Goal: Transaction & Acquisition: Purchase product/service

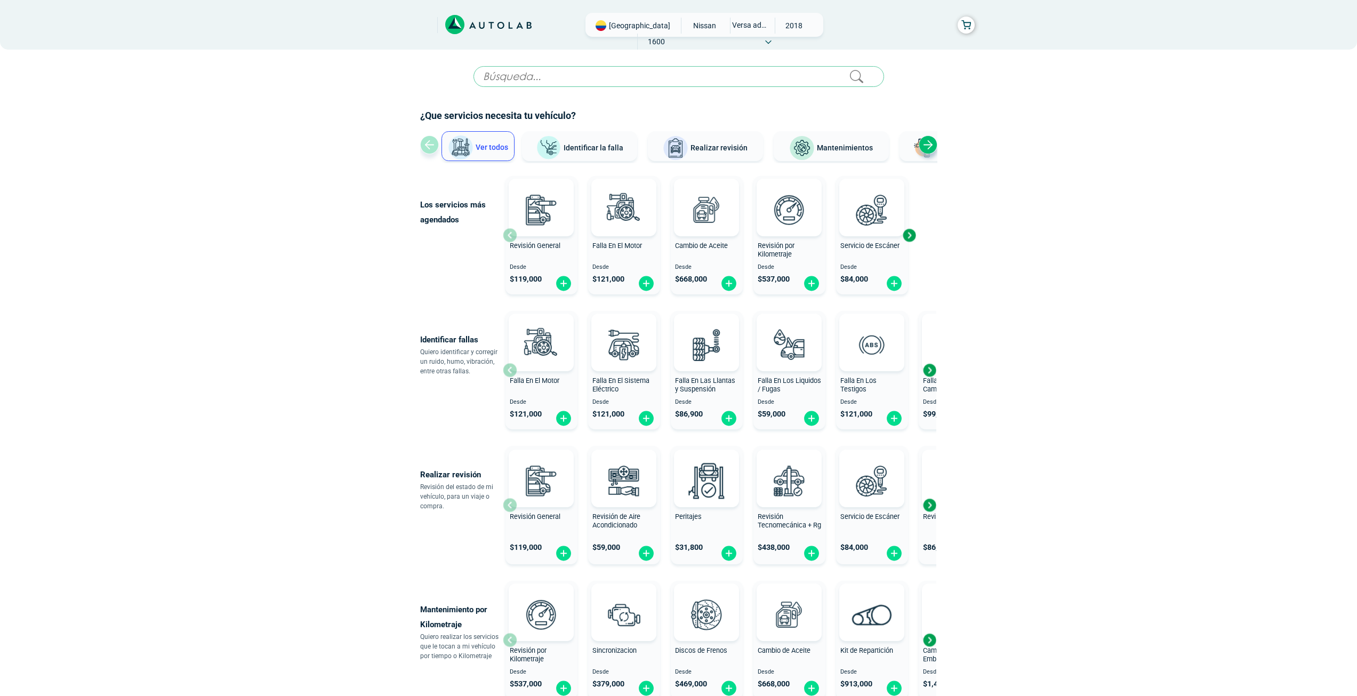
click at [911, 235] on div "Next slide" at bounding box center [909, 235] width 16 height 16
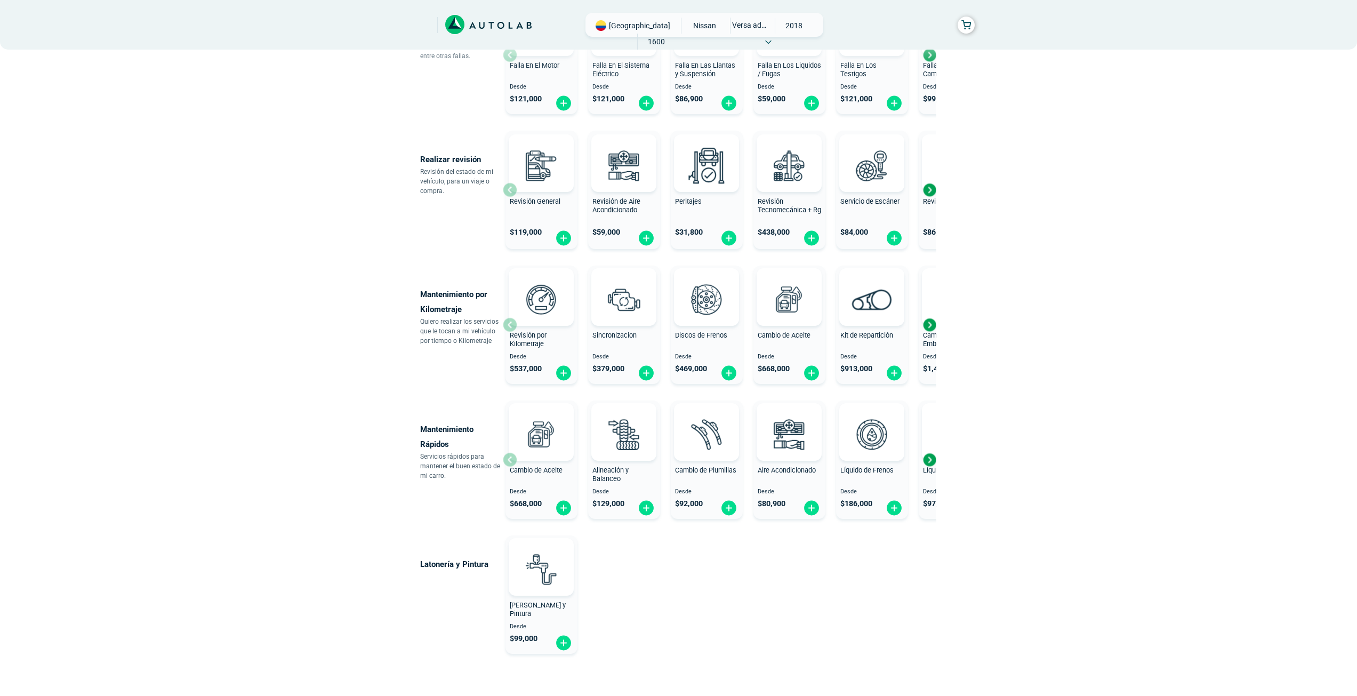
scroll to position [320, 0]
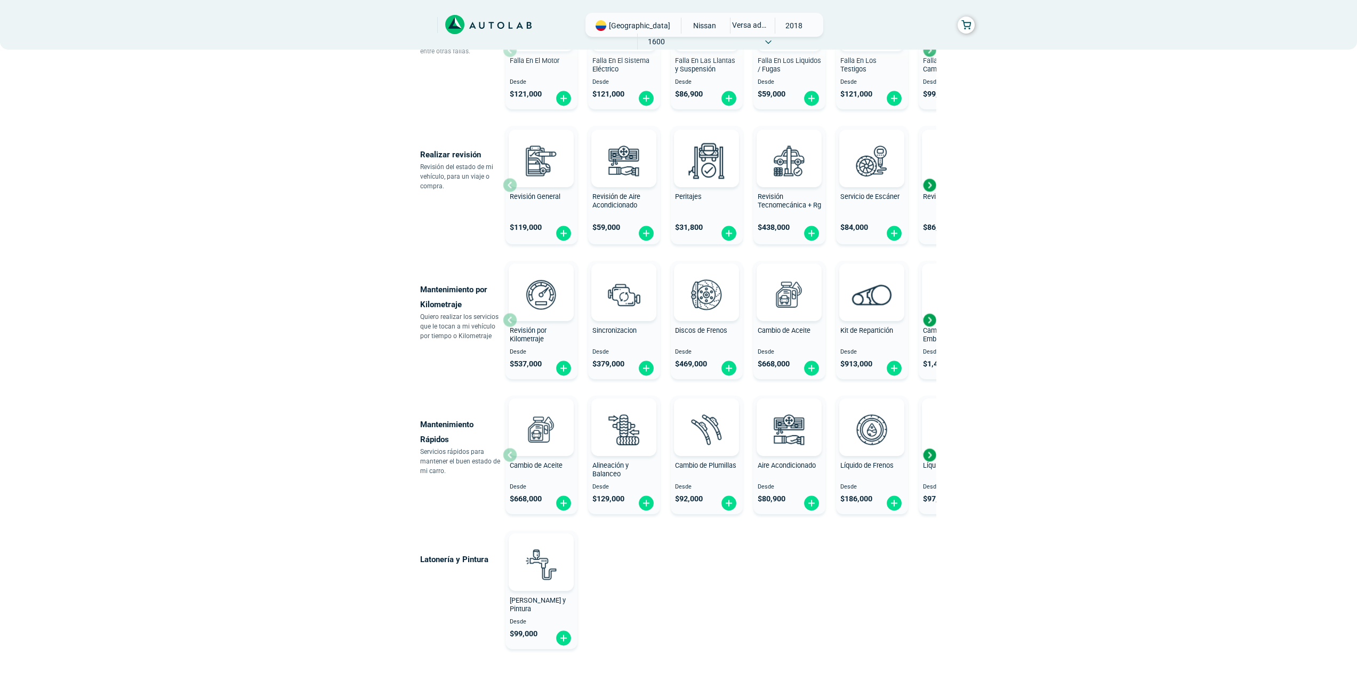
click at [931, 323] on div "Next slide" at bounding box center [929, 320] width 16 height 16
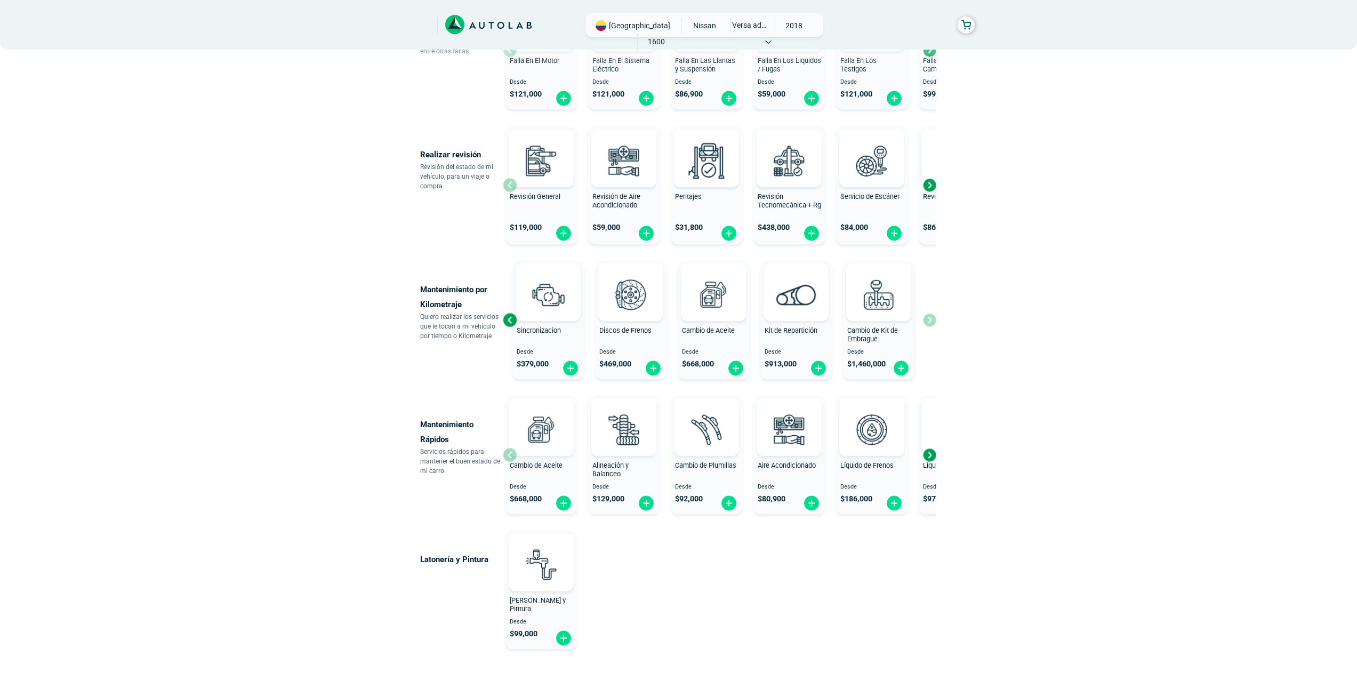
click at [931, 323] on div "Revisión por Kilometraje Desde $ 537,000 Sincronizacion Desde $ 379,000 Discos …" at bounding box center [719, 319] width 433 height 127
click at [928, 454] on div "Next slide" at bounding box center [929, 455] width 16 height 16
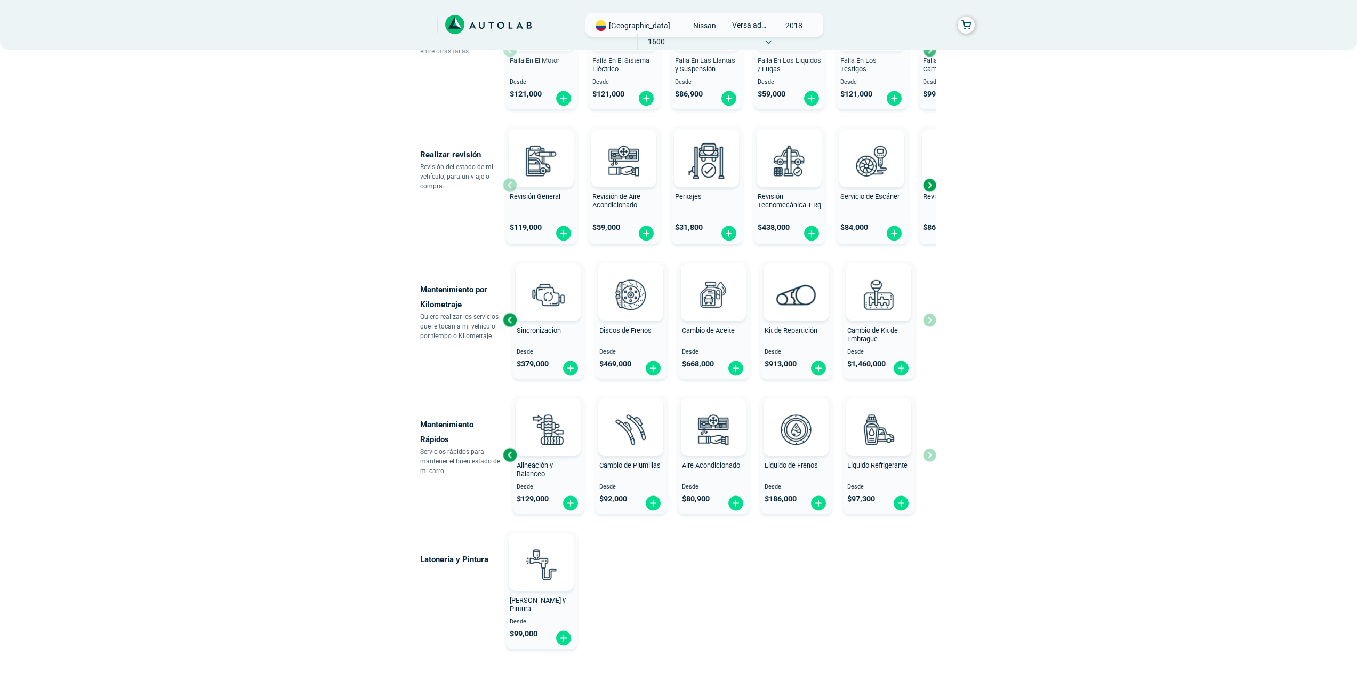
click at [935, 457] on div "Cambio de Aceite Desde $ 668,000 Alineación y Balanceo Desde $ 129,000 Cambio d…" at bounding box center [719, 454] width 433 height 127
click at [889, 469] on div "Líquido Refrigerante" at bounding box center [879, 471] width 72 height 21
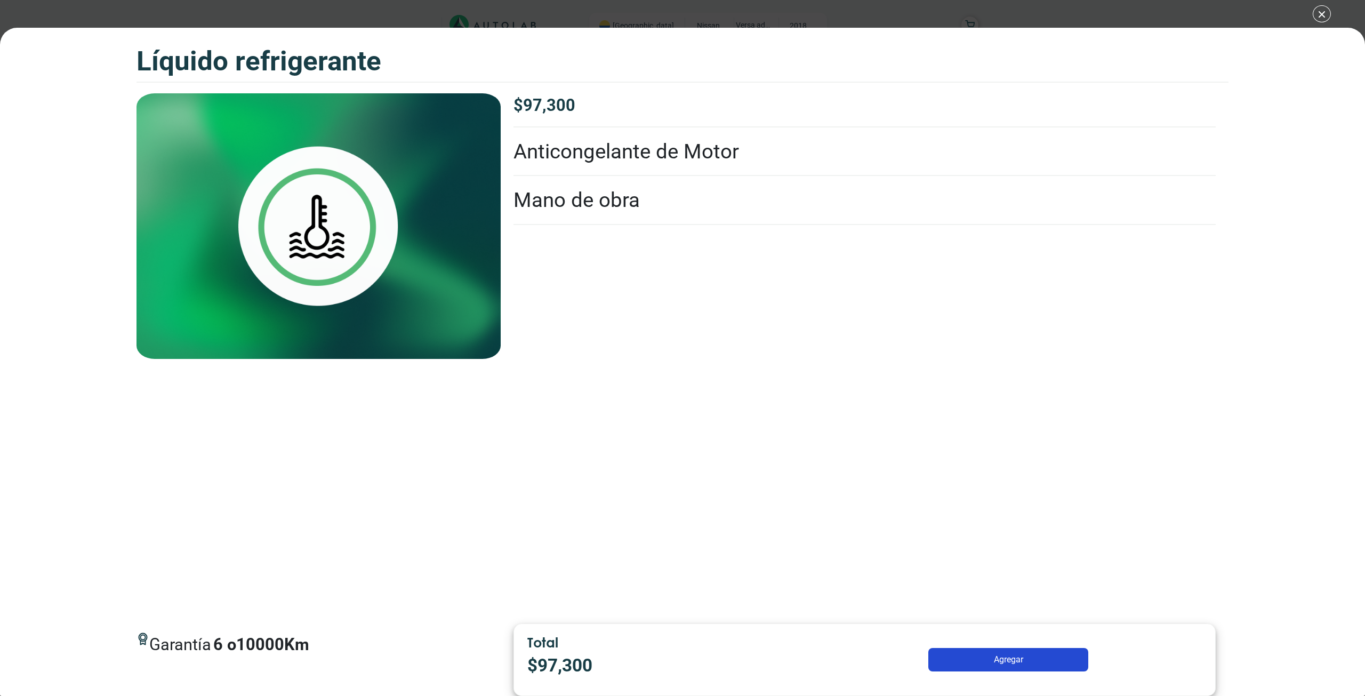
click at [600, 148] on li "Anticongelante de Motor" at bounding box center [864, 151] width 702 height 49
click at [345, 199] on img at bounding box center [318, 226] width 364 height 266
click at [1319, 14] on div "Líquido Refrigerante Líquido Refrigerante Garantía 6" at bounding box center [682, 348] width 1365 height 696
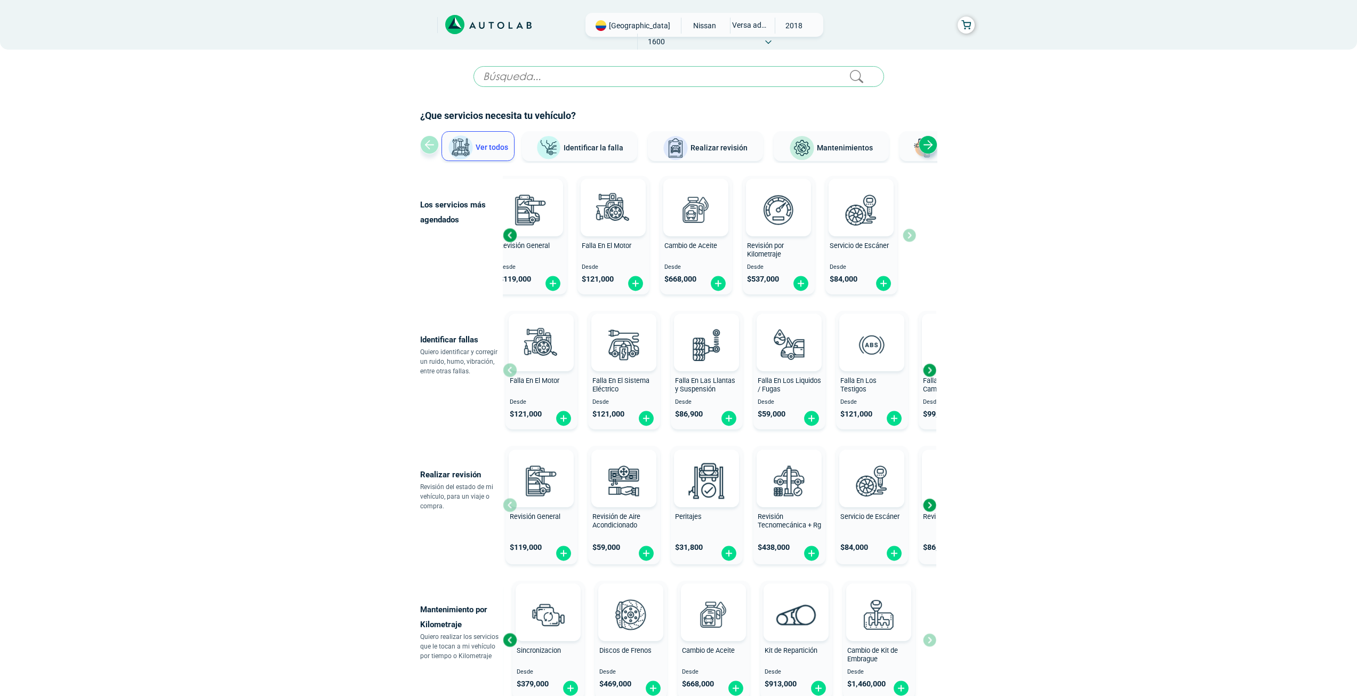
click at [510, 238] on div "Previous slide" at bounding box center [510, 235] width 16 height 16
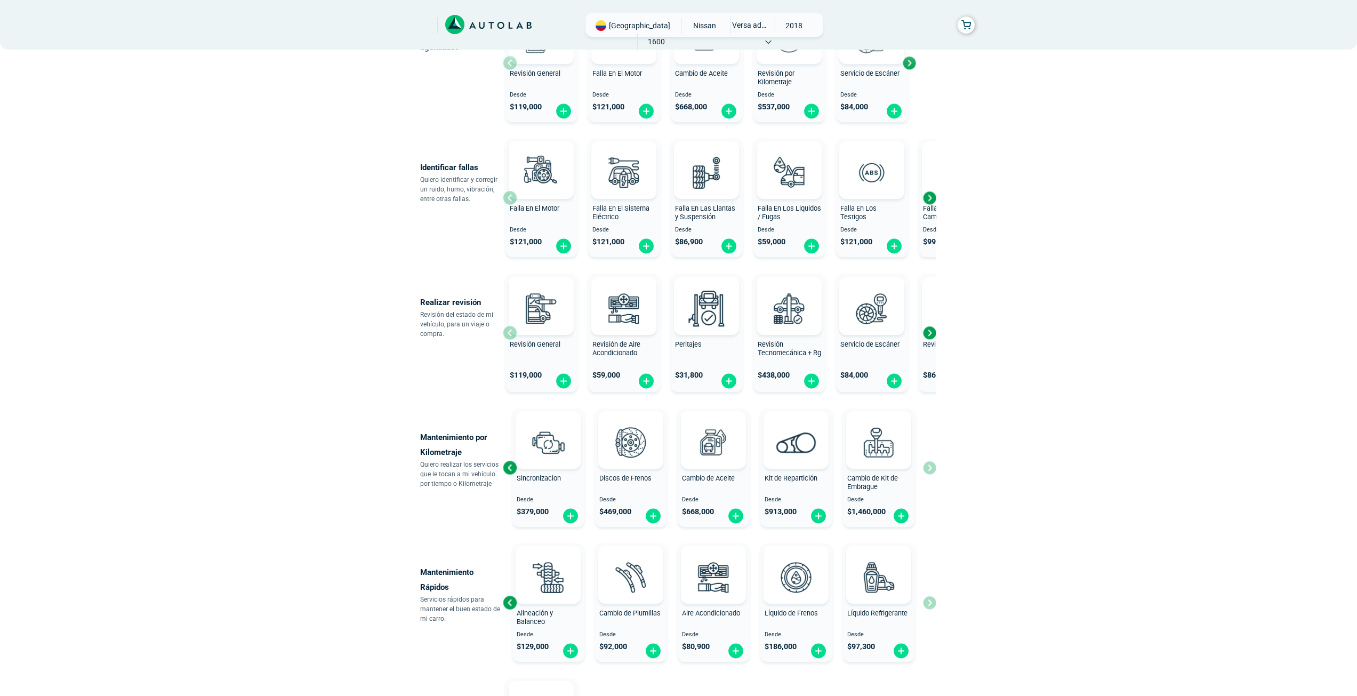
scroll to position [213, 0]
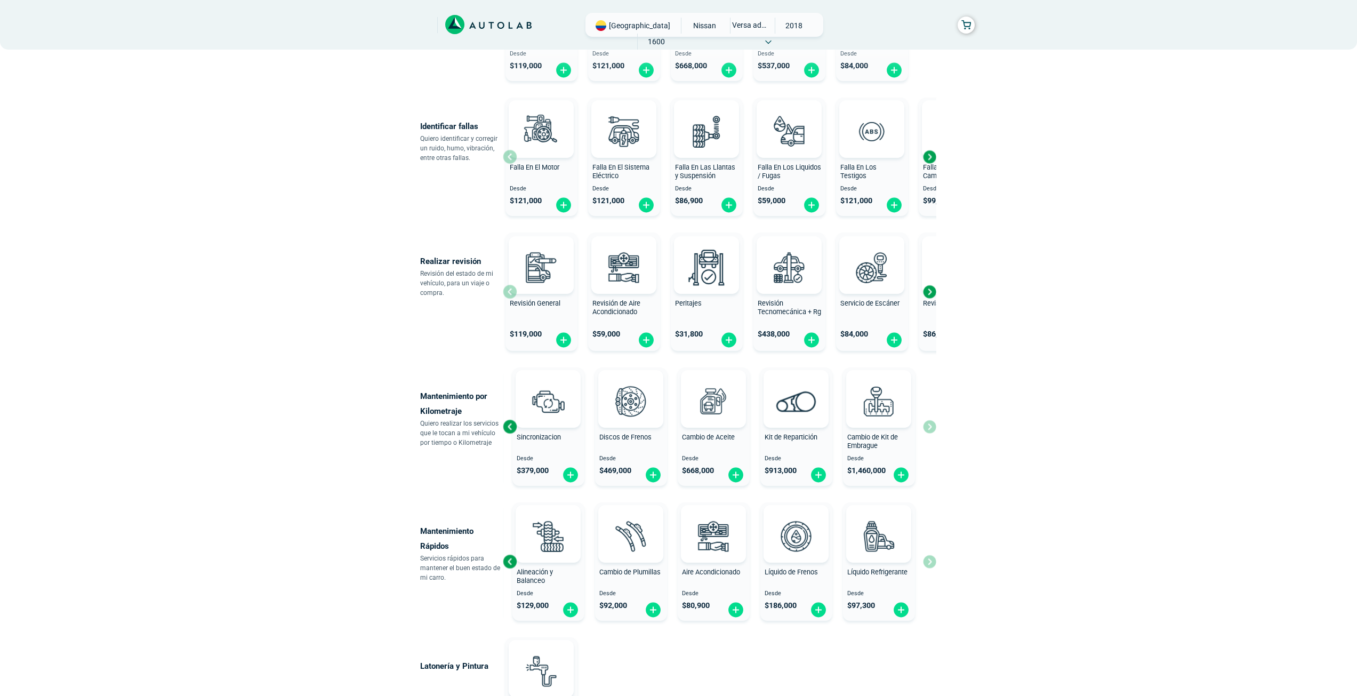
click at [931, 299] on div "Next slide" at bounding box center [929, 292] width 16 height 16
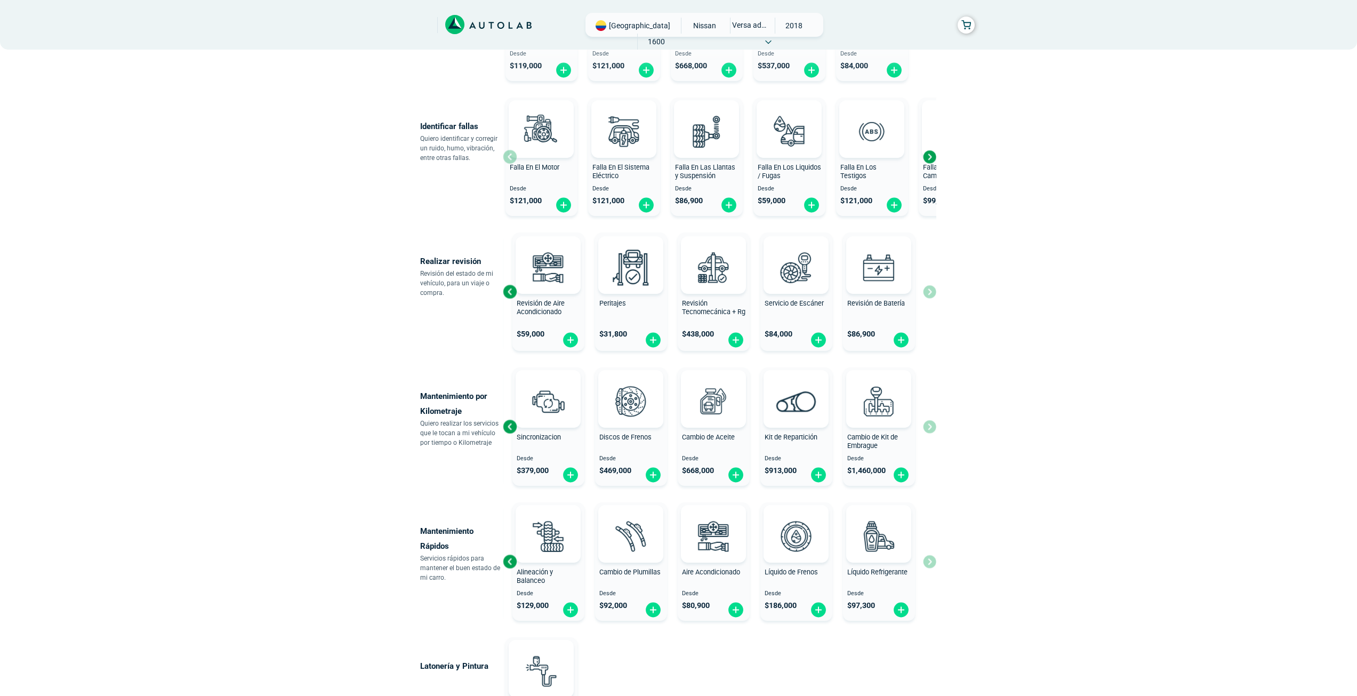
click at [930, 432] on div "Revisión por Kilometraje Desde $ 537,000 Sincronizacion Desde $ 379,000 Discos …" at bounding box center [719, 426] width 433 height 127
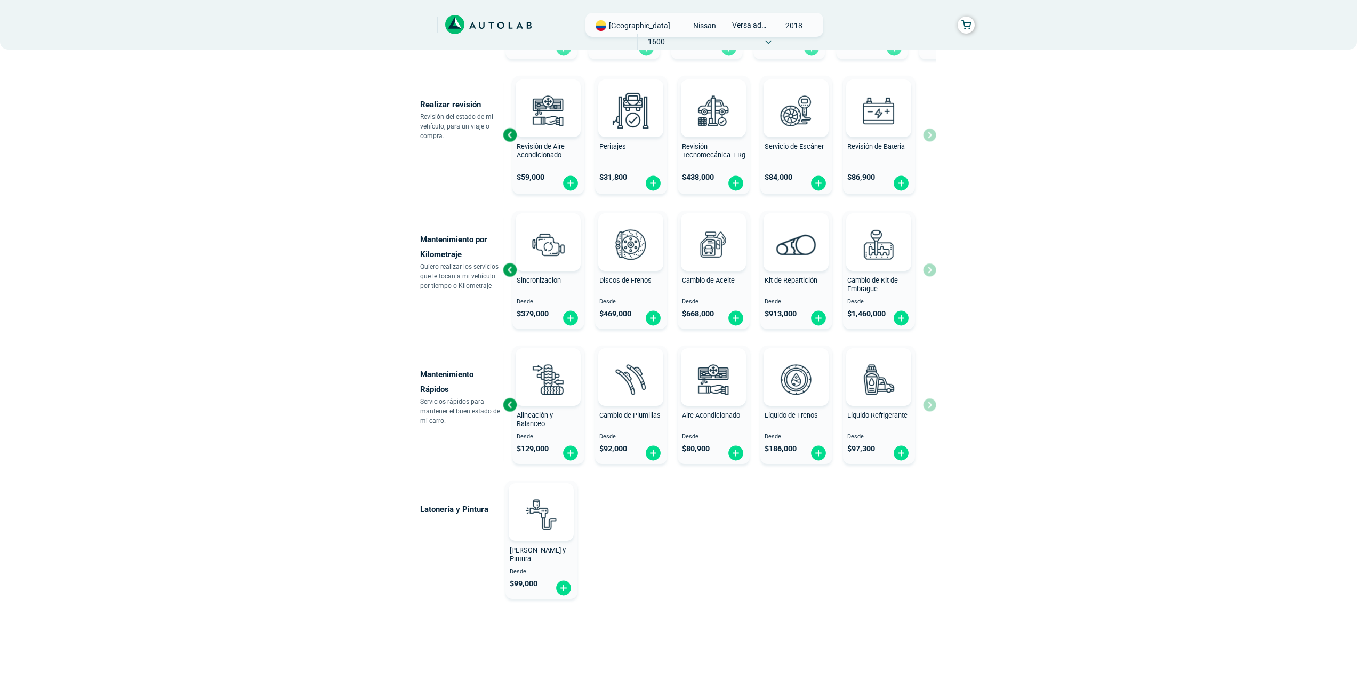
scroll to position [371, 0]
click at [930, 405] on div "Cambio de Aceite Desde $ 668,000 Alineación y Balanceo Desde $ 129,000 Cambio d…" at bounding box center [719, 404] width 433 height 127
click at [507, 406] on div "Previous slide" at bounding box center [510, 404] width 16 height 16
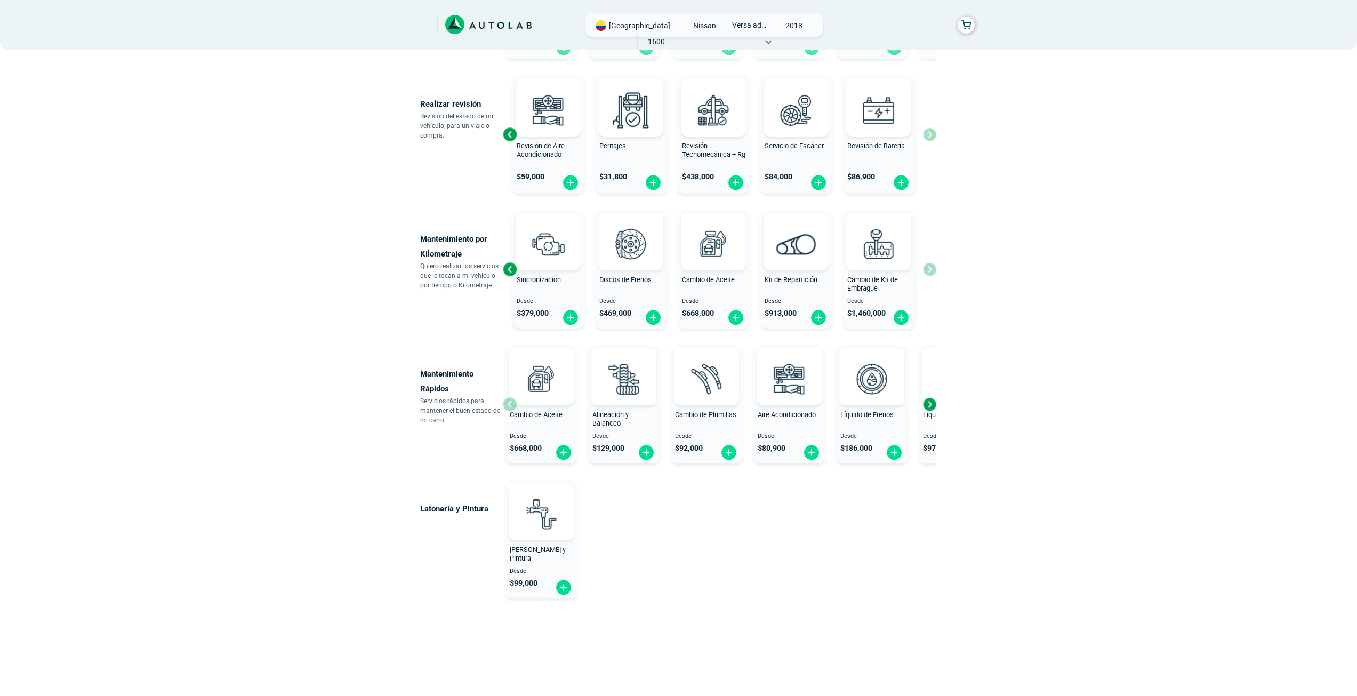
click at [930, 401] on div "Next slide" at bounding box center [929, 404] width 16 height 16
